Goal: Task Accomplishment & Management: Complete application form

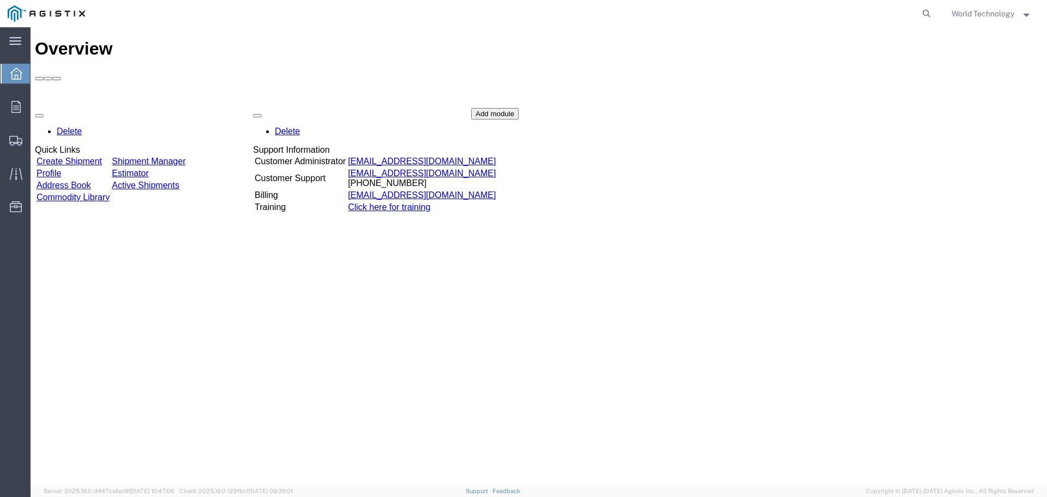
click at [102, 157] on link "Create Shipment" at bounding box center [69, 161] width 65 height 9
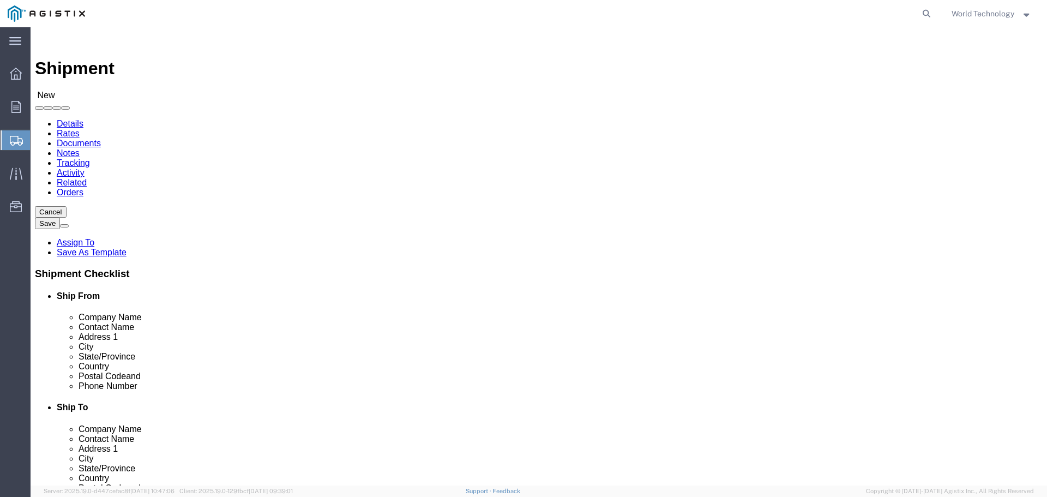
select select
click select "Select PG&E World Wide Technology Inc"
select select "9596"
click select "Select PG&E World Wide Technology Inc"
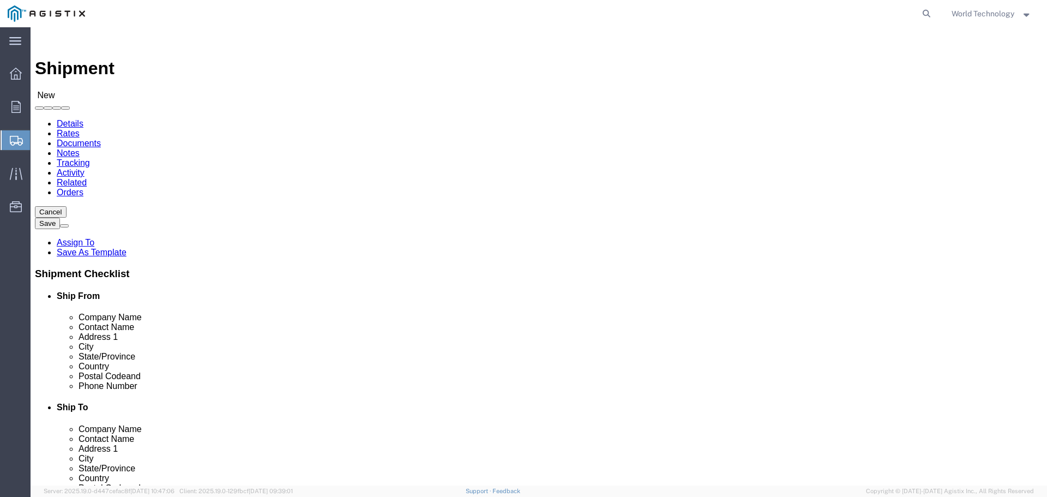
select select "PURCHORD"
select select
select select "MYPROFILE"
type input "World Wide Technology Inc"
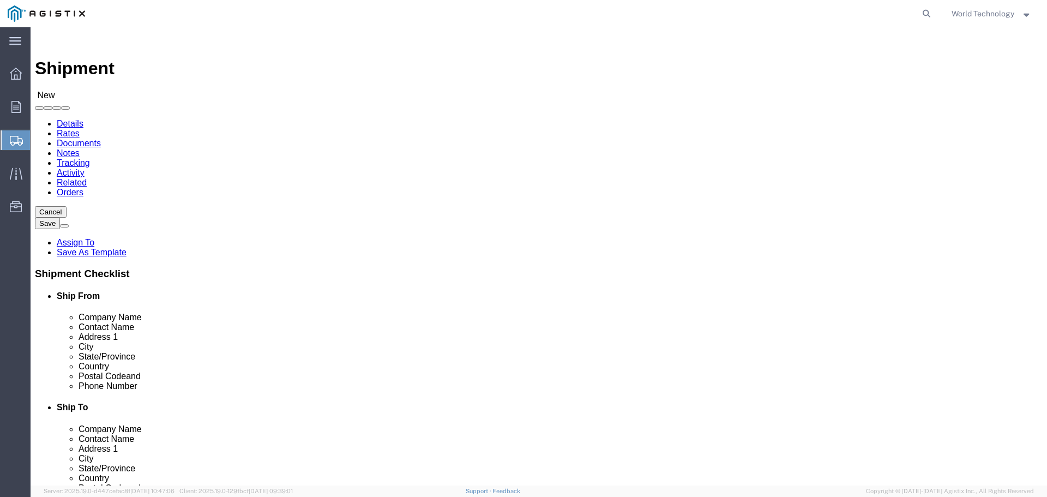
type input "World Technology"
type input "[STREET_ADDRESS]"
type input "[GEOGRAPHIC_DATA]"
type input "62025"
type input "3148240378"
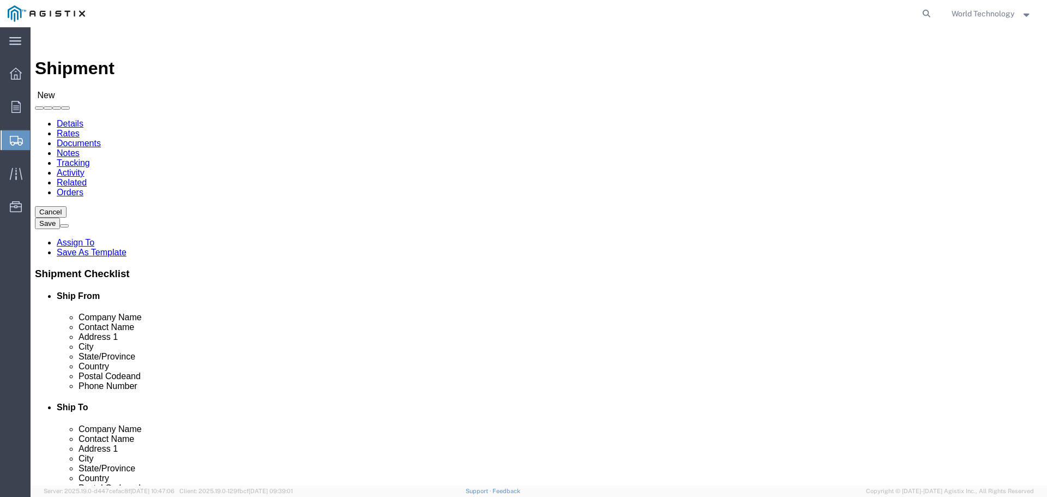
type input "[EMAIL_ADDRESS][DOMAIN_NAME]"
checkbox input "true"
select select "IL"
click select "Select All Others [GEOGRAPHIC_DATA] [GEOGRAPHIC_DATA] [GEOGRAPHIC_DATA] [GEOGRA…"
select select "19740"
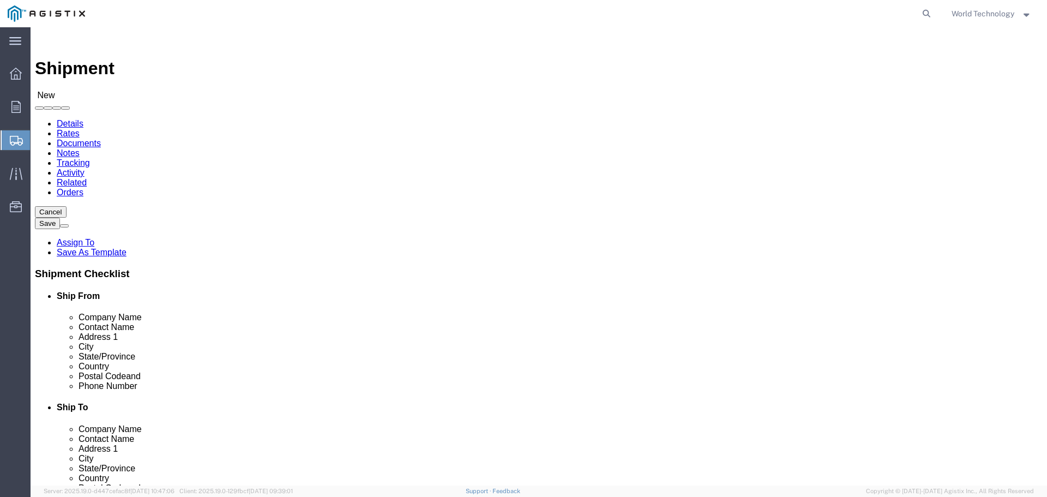
click select "Select All Others [GEOGRAPHIC_DATA] [GEOGRAPHIC_DATA] [GEOGRAPHIC_DATA] [GEOGRA…"
select select "19740"
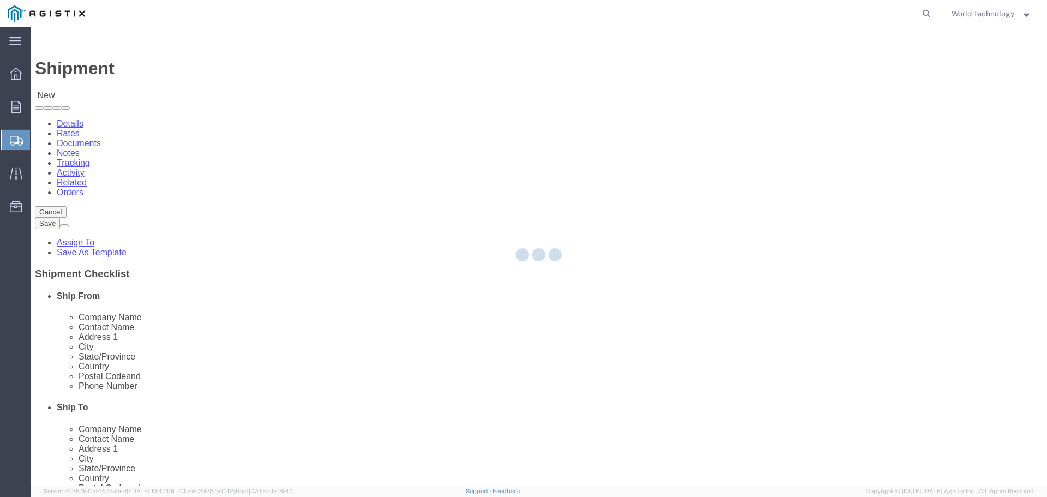
type input "PG&E"
type input "[STREET_ADDRESS][PERSON_NAME]"
type input "Fremont"
type input "94538"
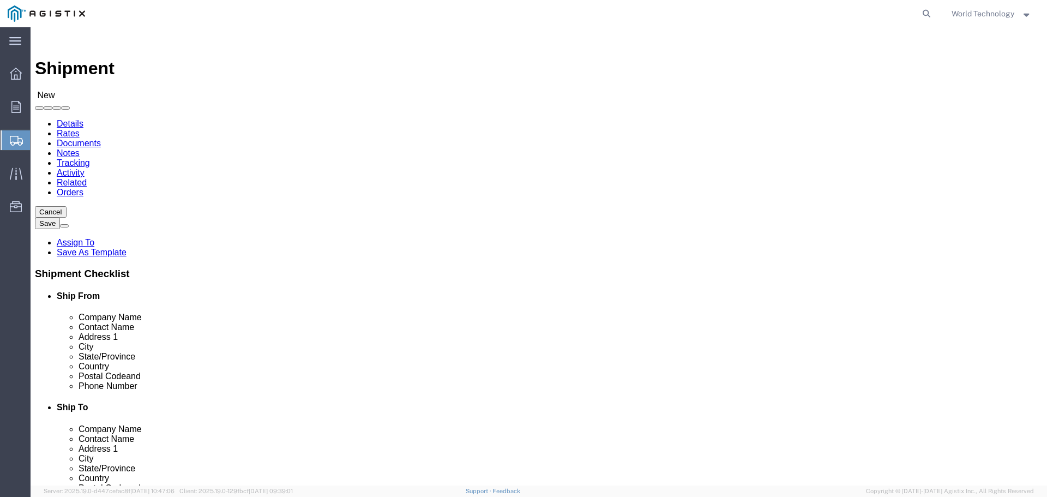
select select "CA"
click input "text"
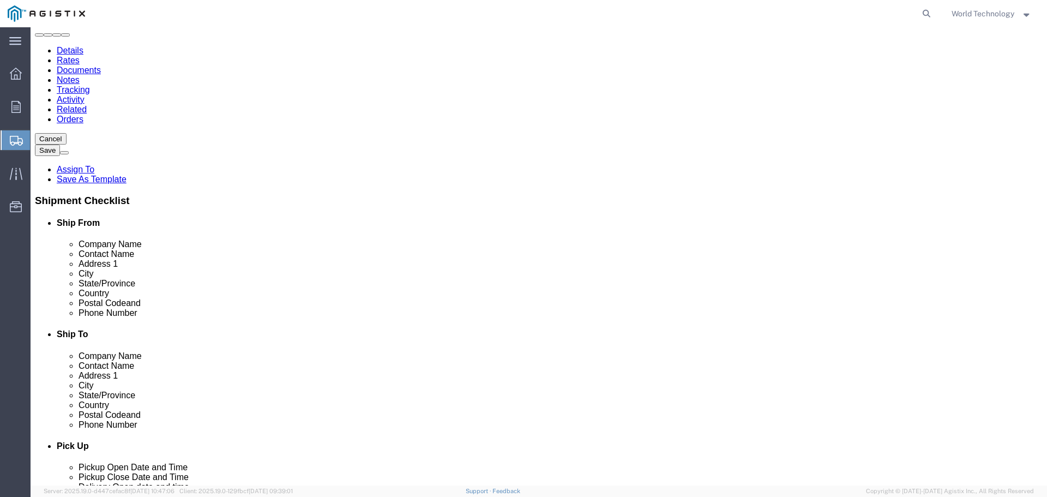
scroll to position [164, 0]
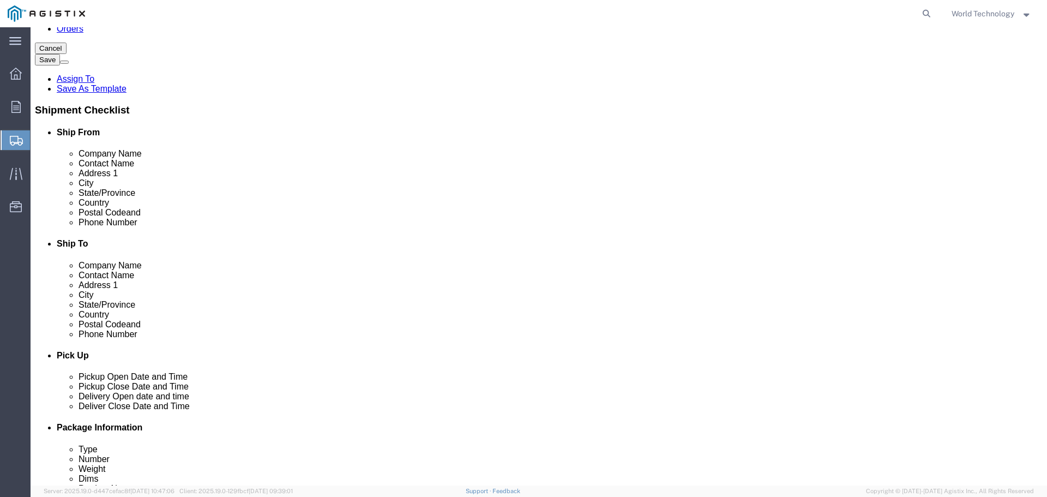
type input "[PERSON_NAME]"
click input "text"
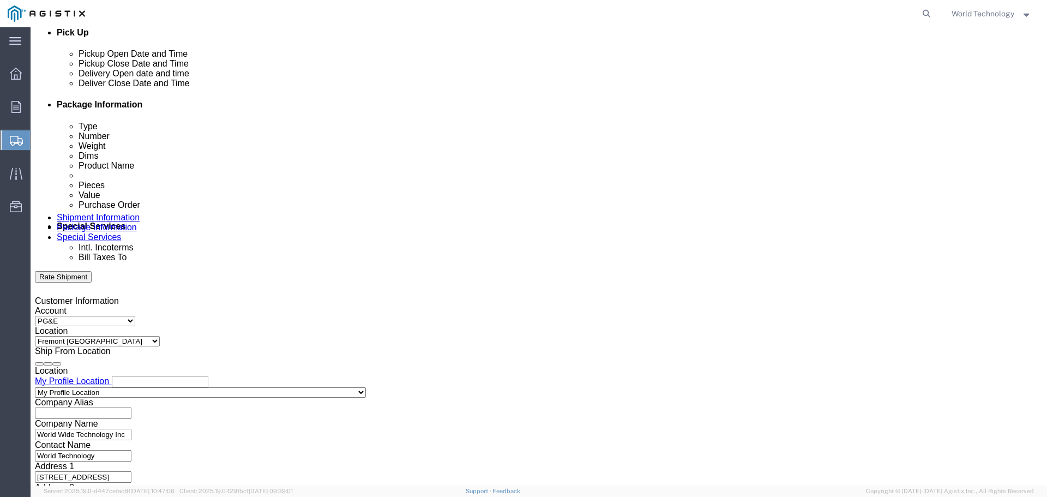
scroll to position [545, 0]
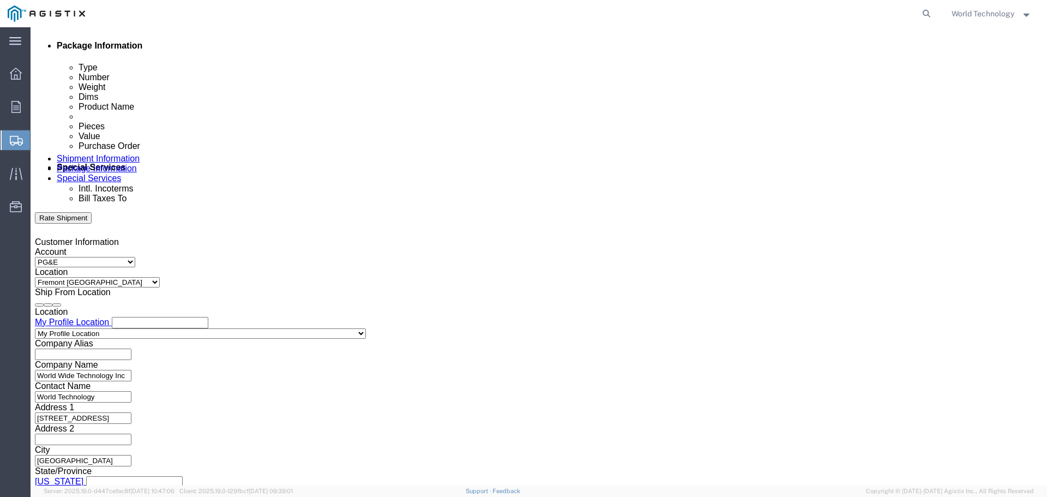
type input "[PHONE_NUMBER]"
click icon
click div "[DATE] 12:00 PM"
click button "Apply"
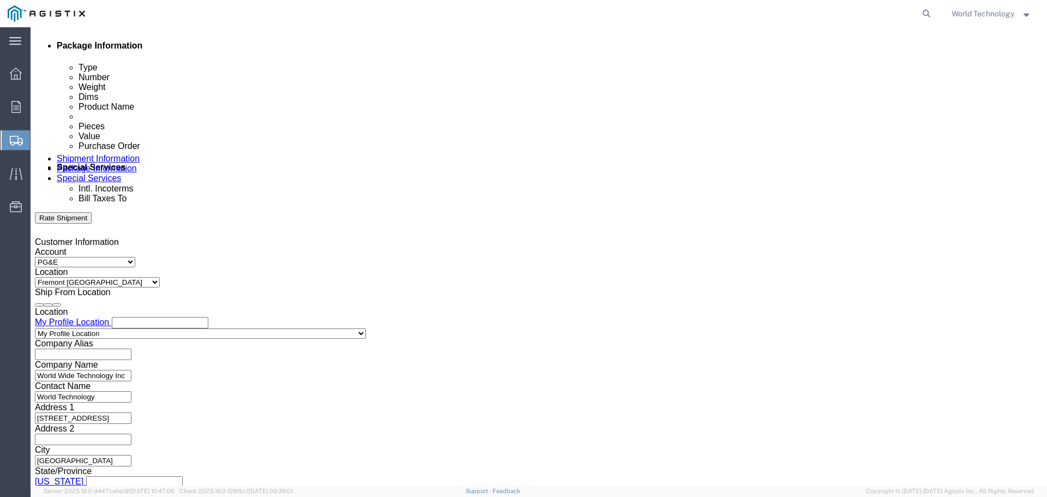
click div
click button "Apply"
click div
click button "Apply"
click input "text"
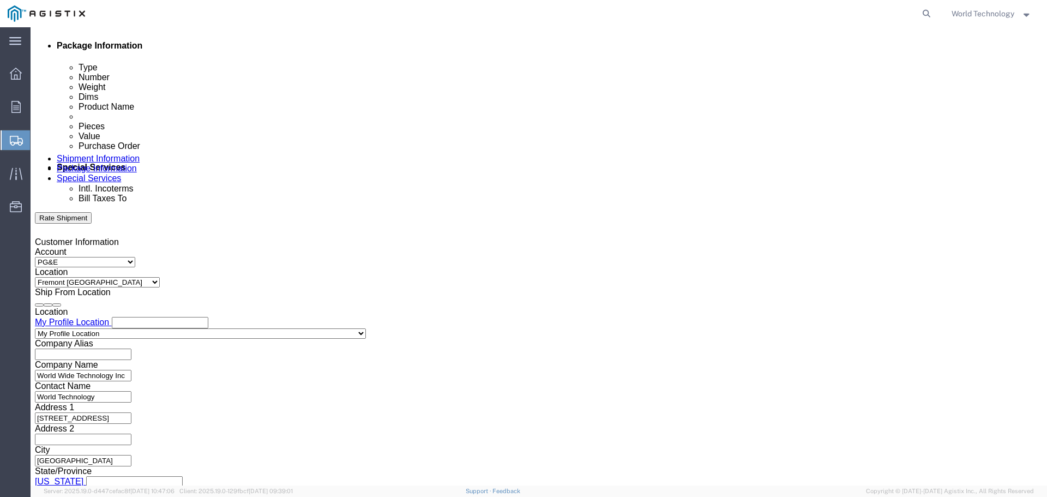
type input "2701228749"
click select "Select Account Type Activity ID Airline Appointment Number ASN Batch Request # …"
select select "SALEORDR"
click select "Select Account Type Activity ID Airline Appointment Number ASN Batch Request # …"
click input "text"
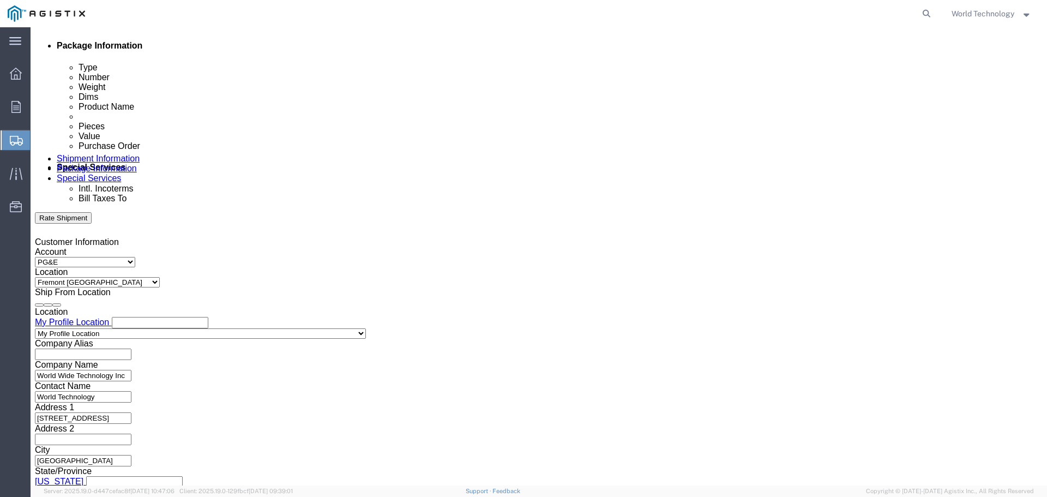
type input "12316781"
click select "Select Account Type Activity ID Airline Appointment Number ASN Batch Request # …"
select select "DELNUM"
click select "Select Account Type Activity ID Airline Appointment Number ASN Batch Request # …"
click input "text"
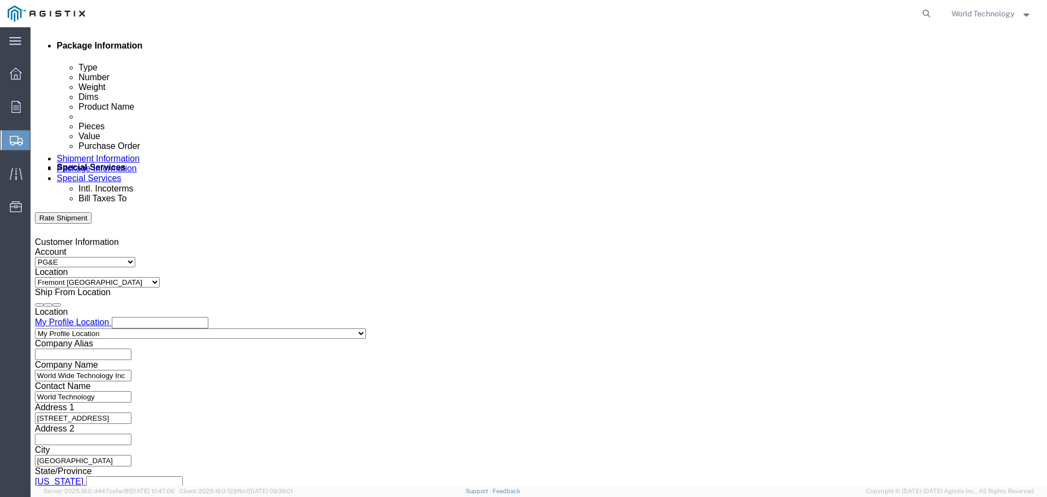
type input "1602282731"
click select "Select Air Less than Truckload Multi-Leg Ocean Freight Rail Small Parcel Truckl…"
select select "LTL"
click select "Select Air Less than Truckload Multi-Leg Ocean Freight Rail Small Parcel Truckl…"
click button "Continue"
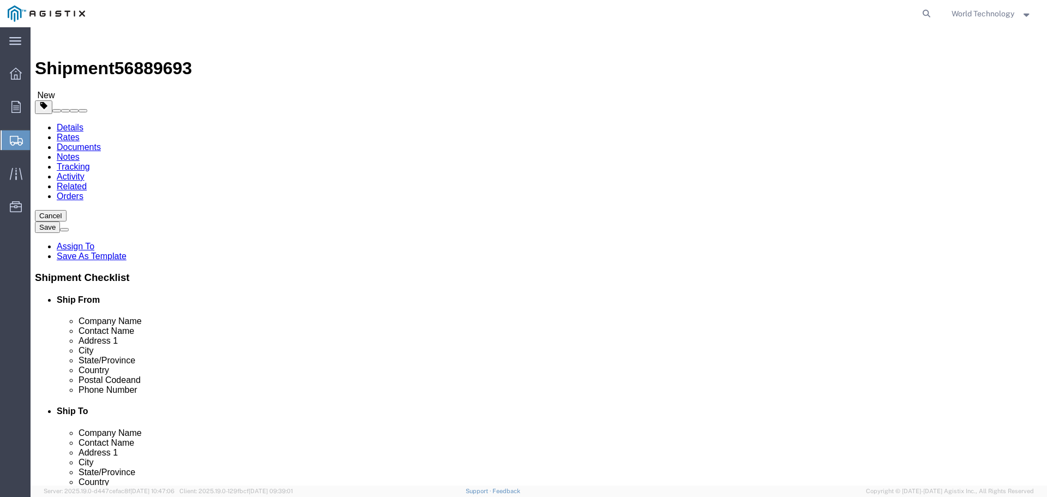
click select "Select Bulk Bundle(s) Cardboard Box(es) Carton(s) Crate(s) Drum(s) (Fiberboard)…"
select select "PSNS"
click select "Select Bulk Bundle(s) Cardboard Box(es) Carton(s) Crate(s) Drum(s) (Fiberboard)…"
click input "text"
type input "5"
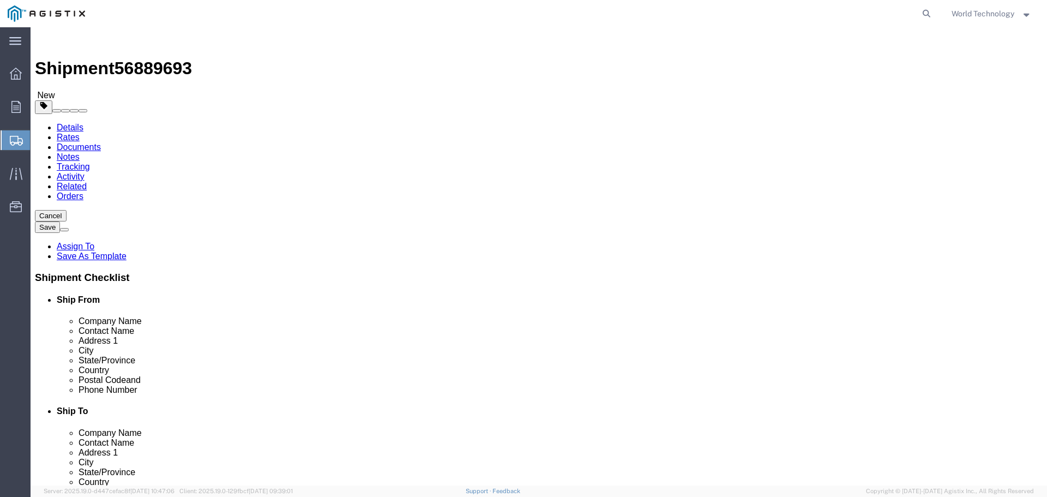
click input "text"
type input "48"
type input "40"
type input "32"
click input "0.00"
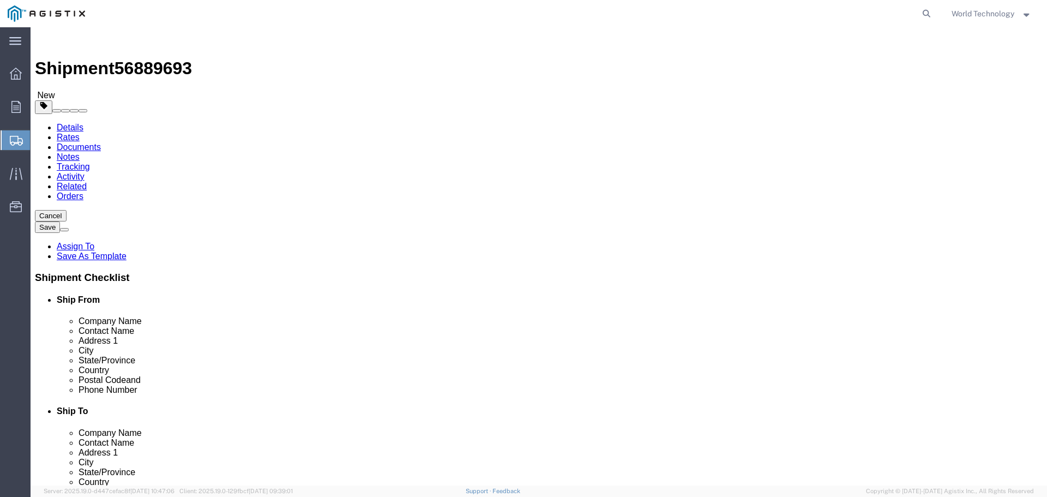
type input "166.00"
click link "Add Content"
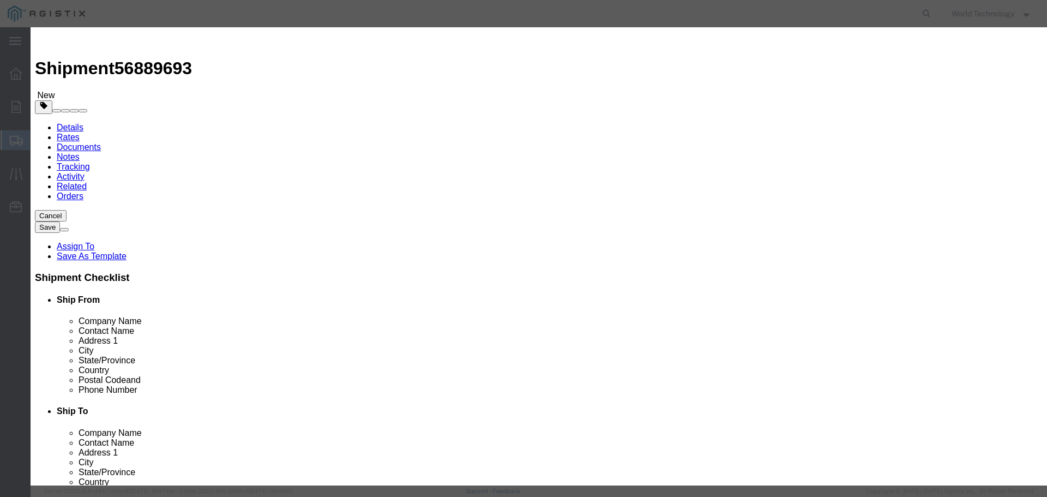
click input "text"
type input "COMPUTER EQUIPMENT"
type input "5"
click input "text"
type input "10000"
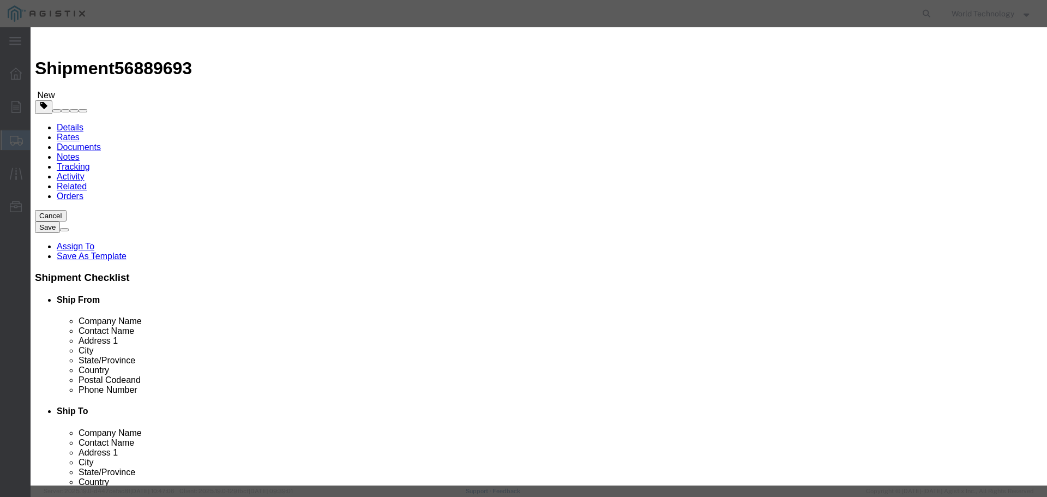
click select "Select 50 55 60 65 70 85 92.5 100 125 175 250 300 400"
select select "92.5"
click select "Select 50 55 60 65 70 85 92.5 100 125 175 250 300 400"
click button "Save & Close"
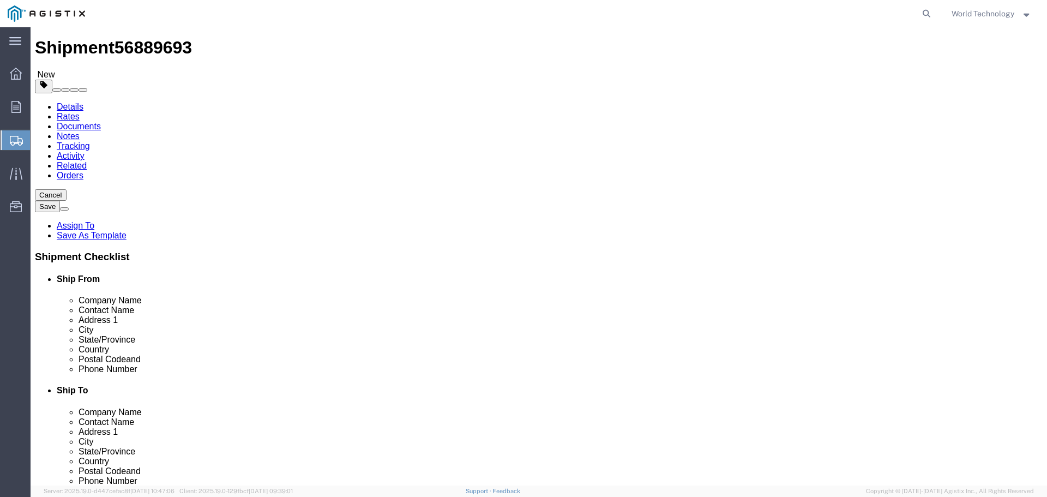
scroll to position [31, 0]
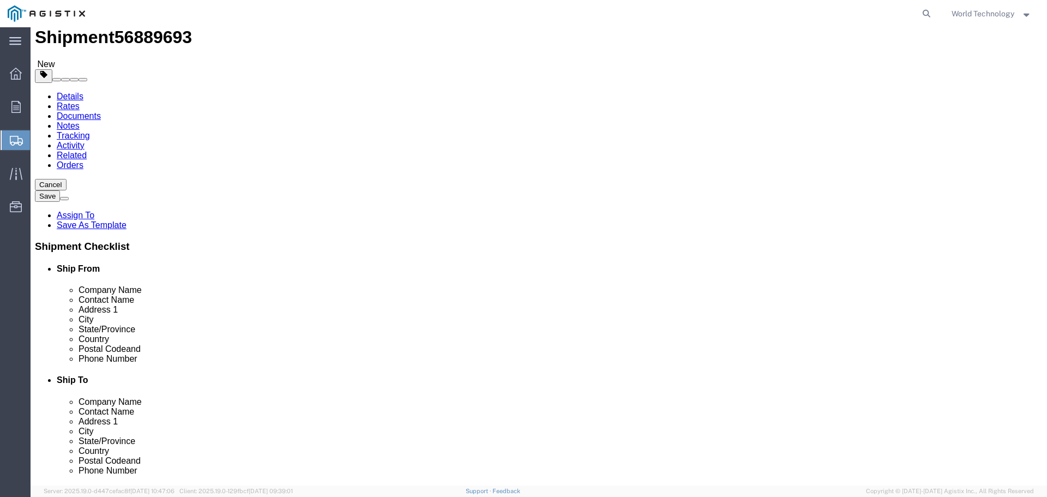
click button "Continue"
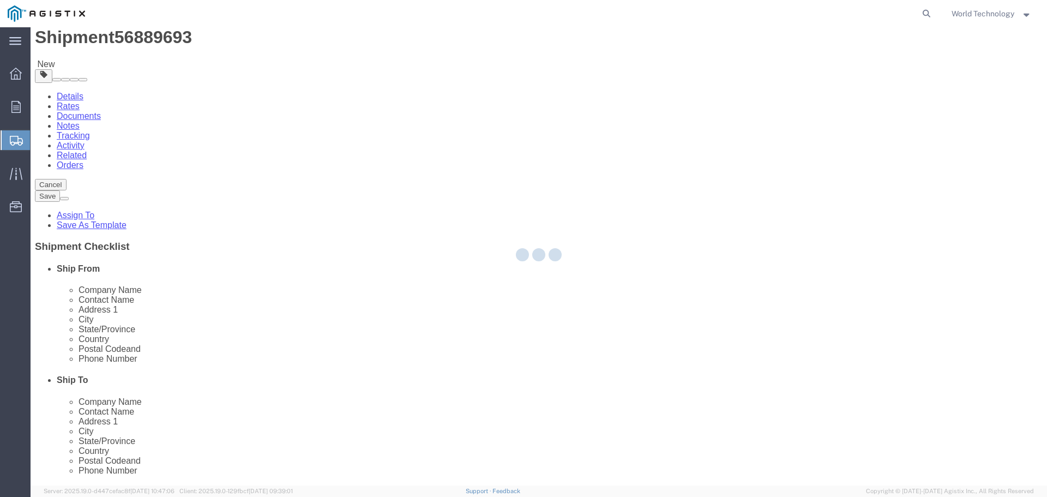
select select
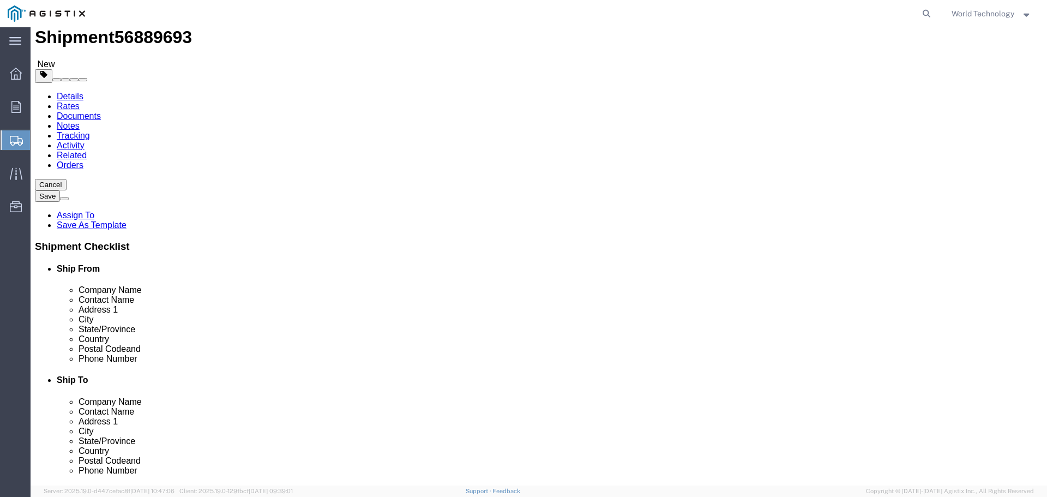
click button "Rate Shipment"
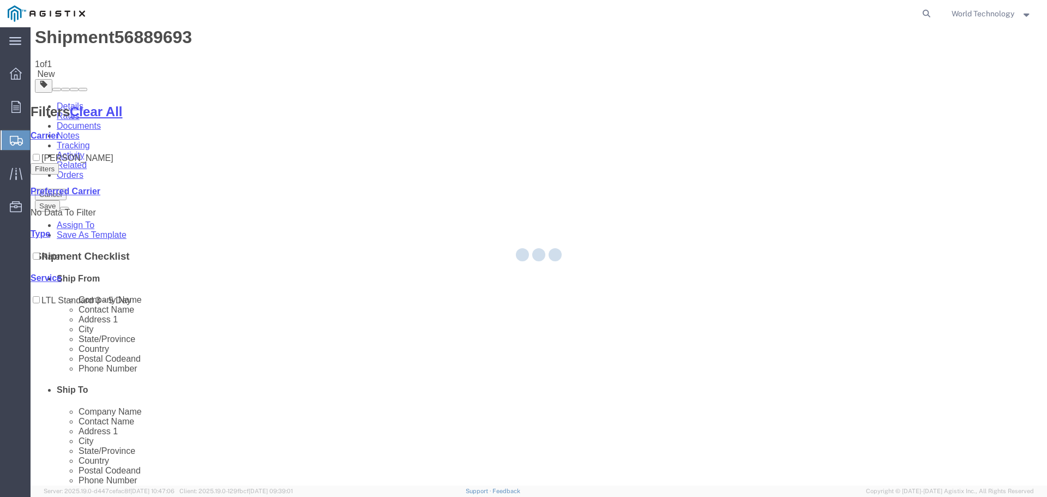
scroll to position [0, 0]
